Goal: Navigation & Orientation: Find specific page/section

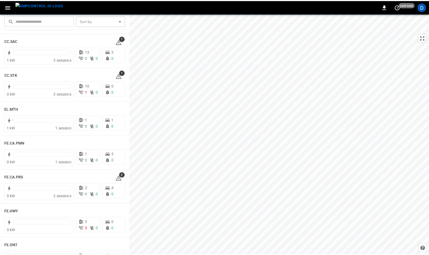
scroll to position [419, 0]
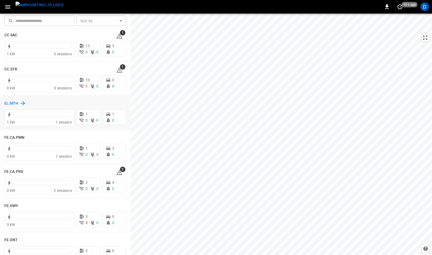
click at [11, 104] on h6 "EL.MTH" at bounding box center [11, 104] width 14 height 6
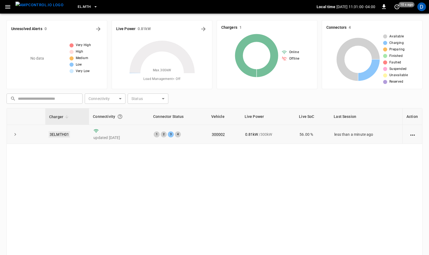
click at [54, 133] on link "3ELMTH01" at bounding box center [59, 134] width 21 height 7
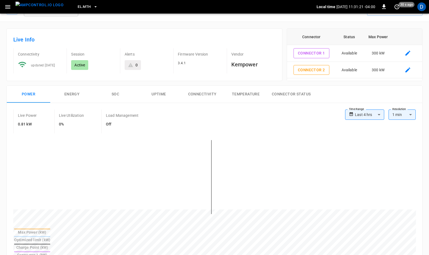
scroll to position [30, 0]
